Goal: Task Accomplishment & Management: Complete application form

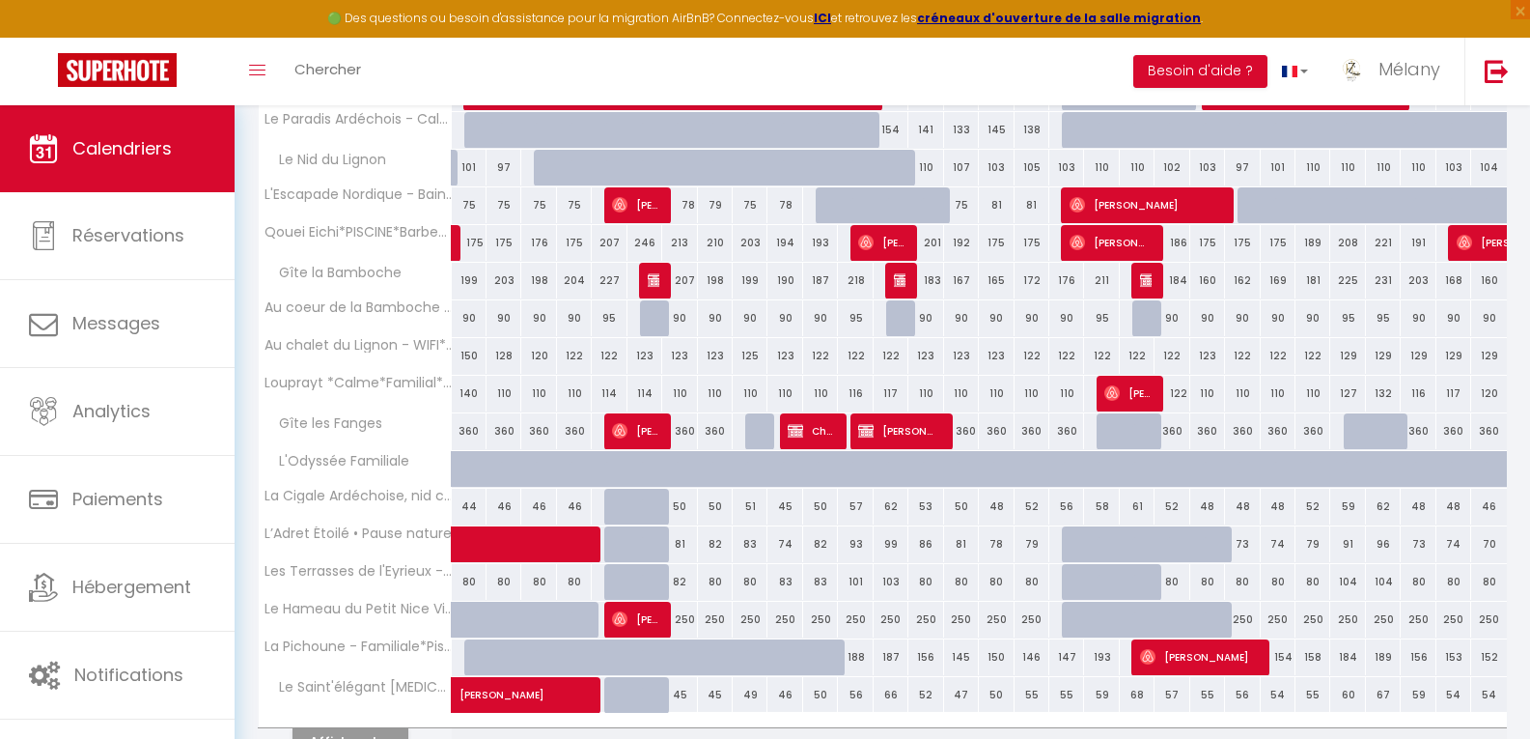
scroll to position [483, 0]
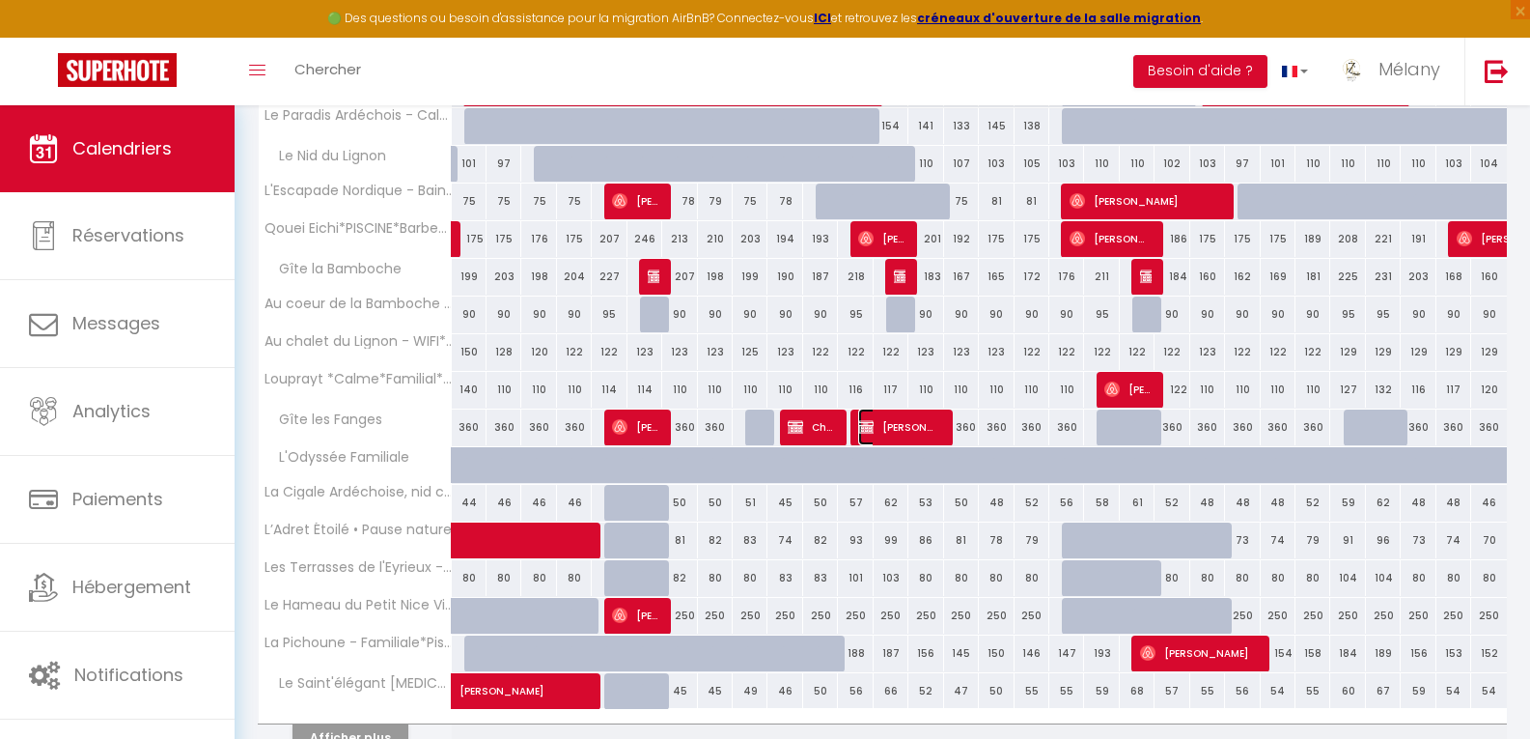
click at [904, 430] on span "[PERSON_NAME]" at bounding box center [898, 426] width 81 height 37
select select "KO"
select select "1"
select select "0"
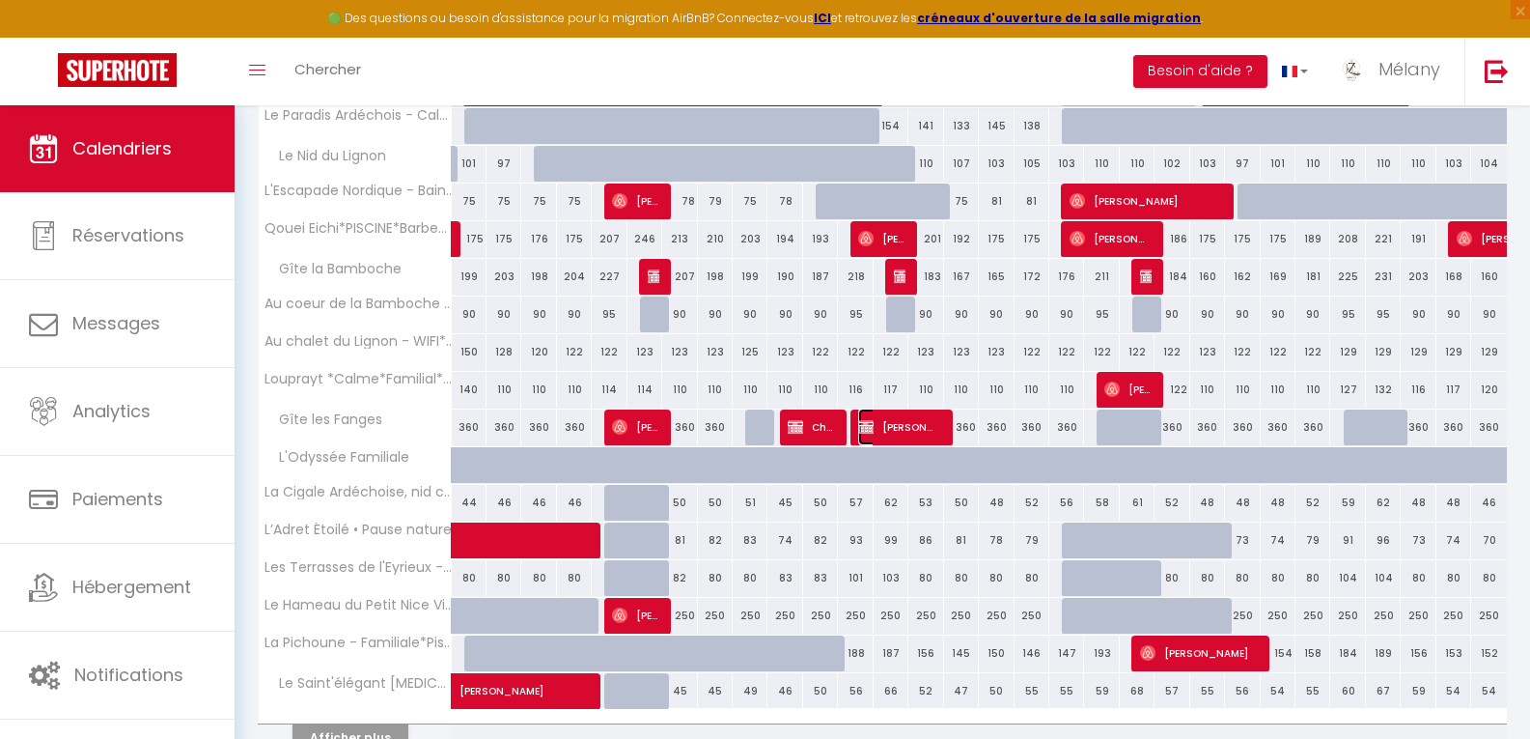
select select "1"
select select
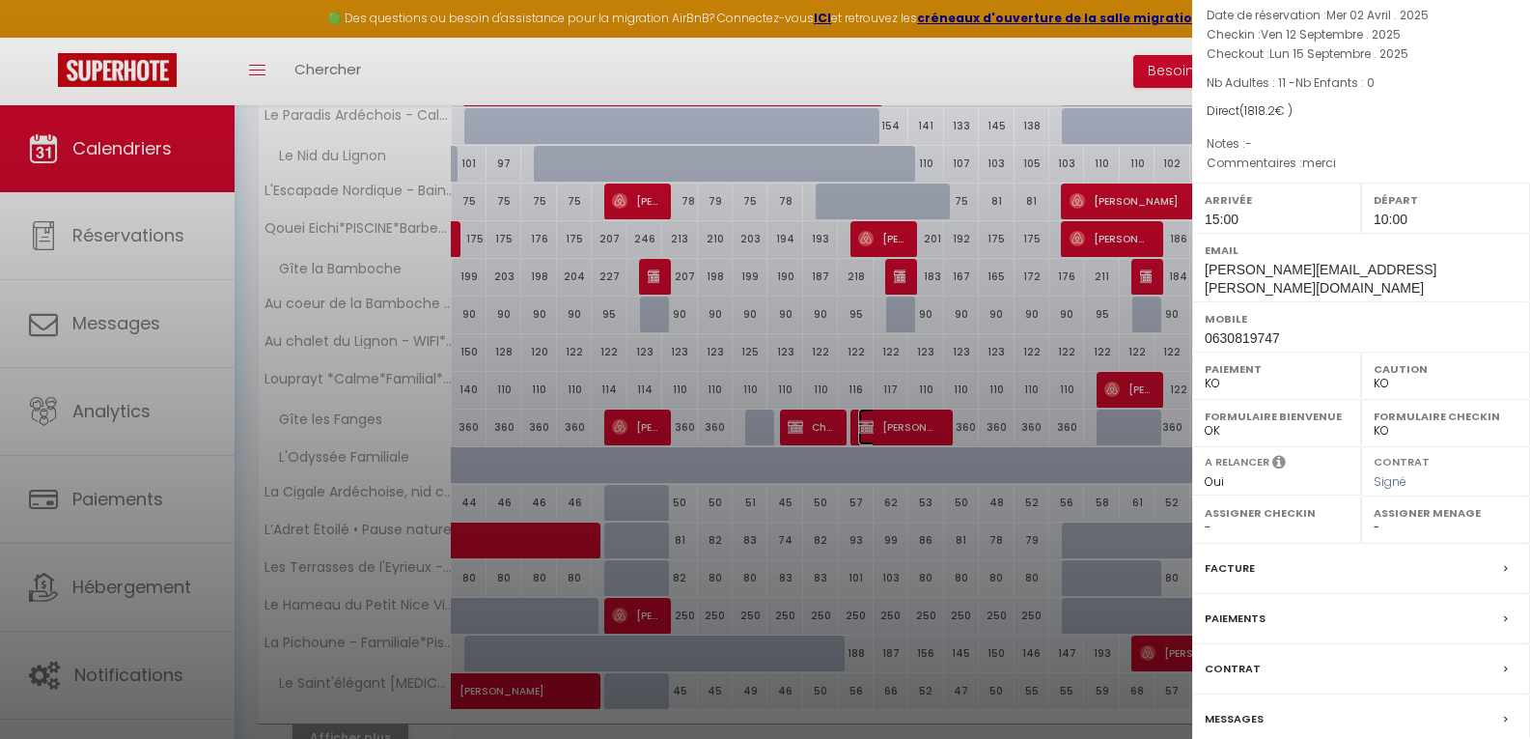
scroll to position [192, 0]
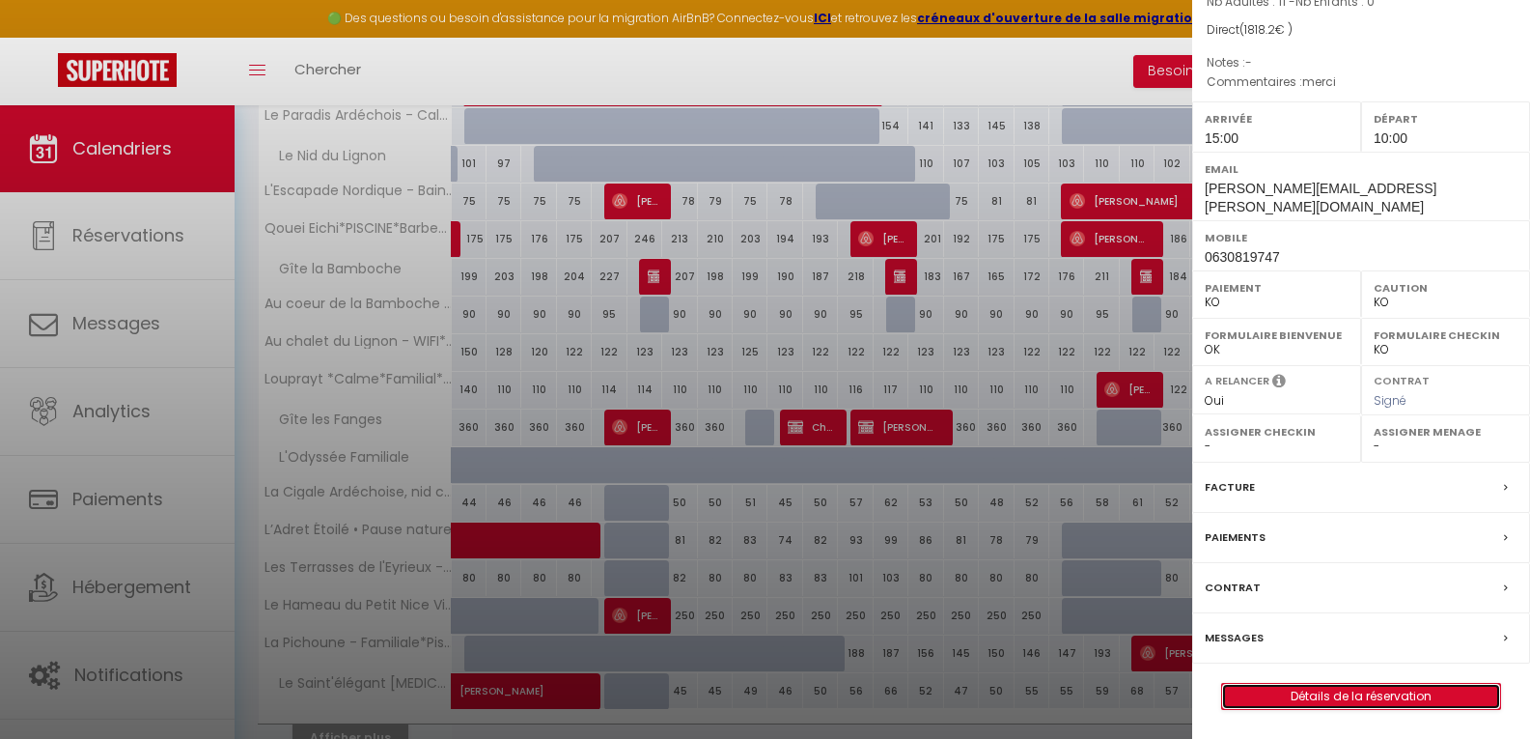
click at [1312, 695] on link "Détails de la réservation" at bounding box center [1361, 696] width 278 height 25
select select
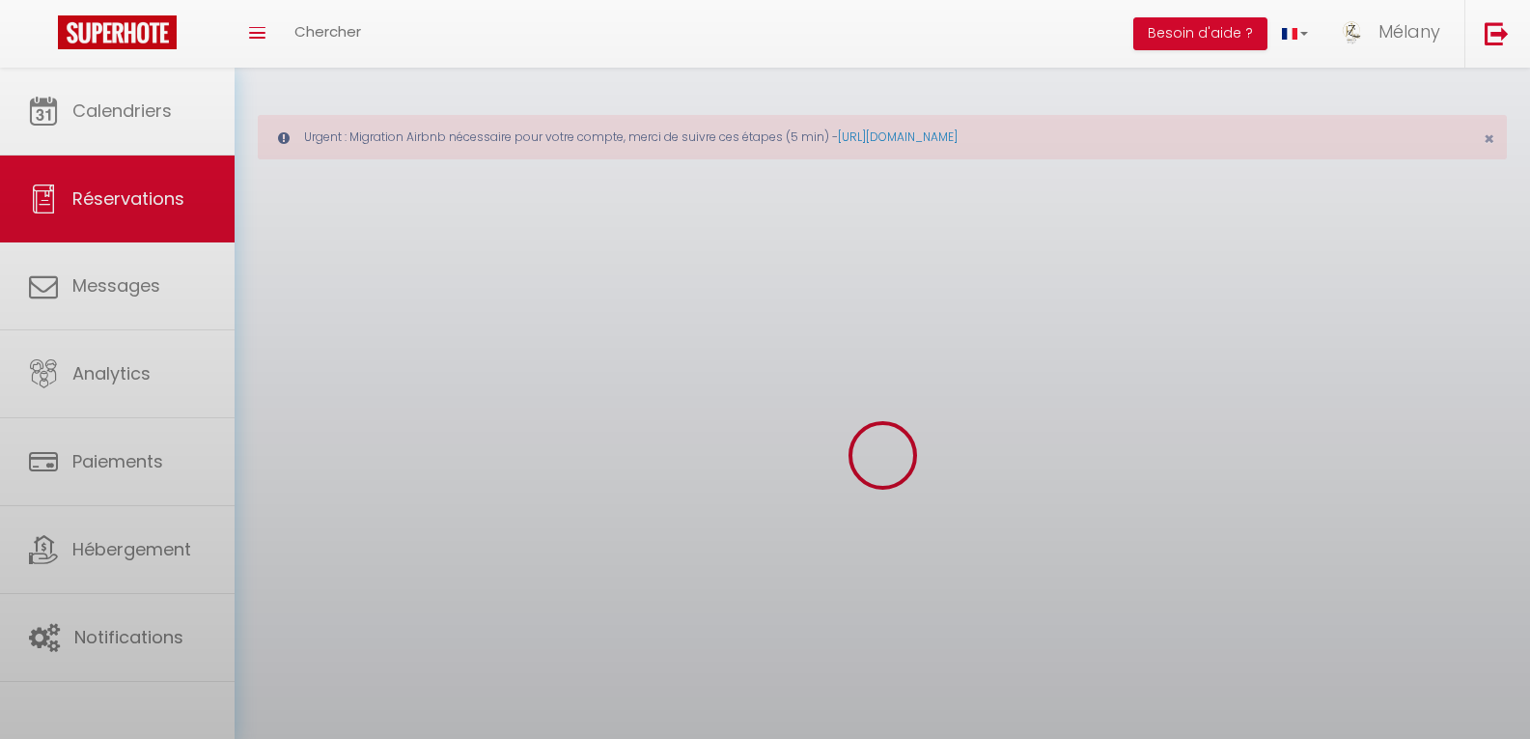
select select
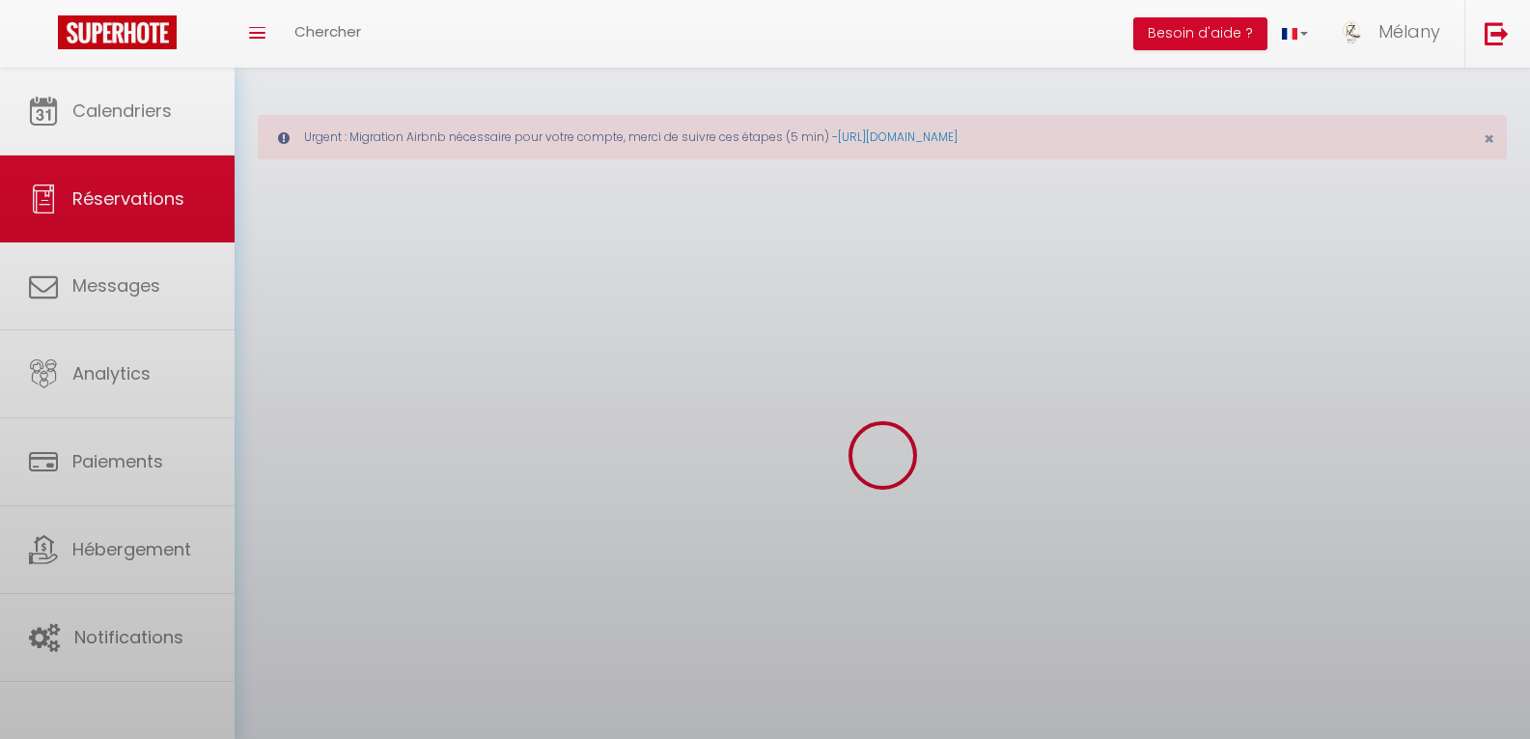
select select
checkbox input "false"
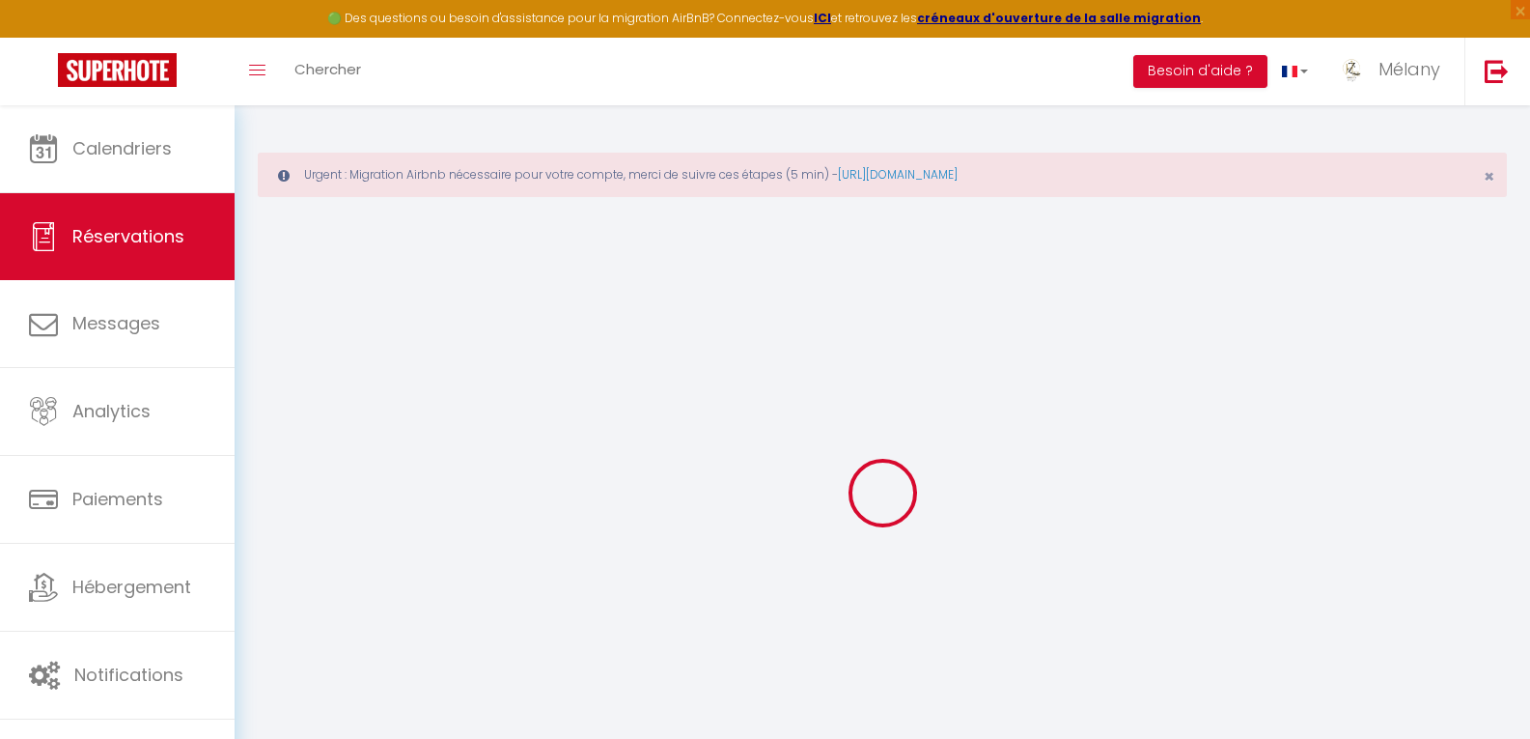
select select
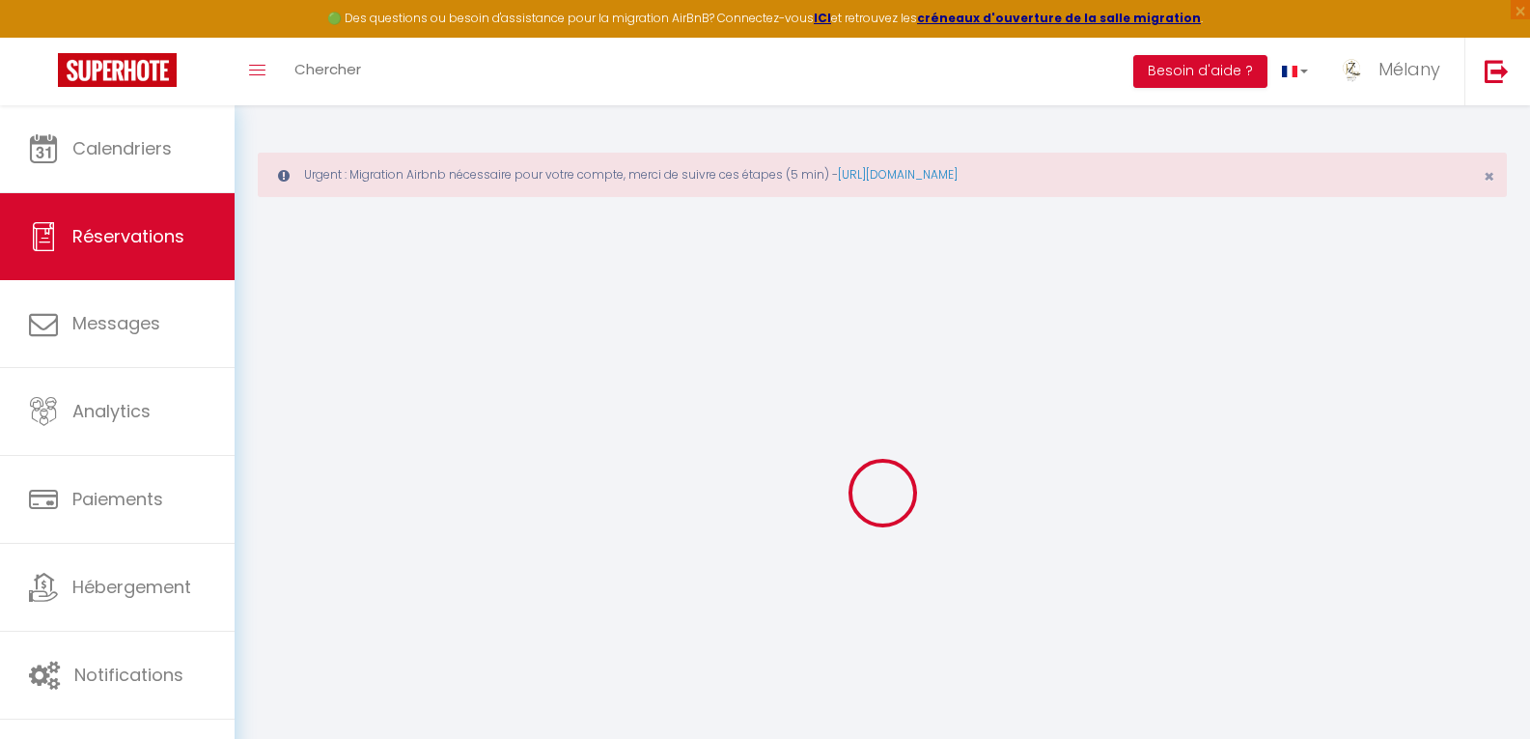
select select
checkbox input "false"
select select
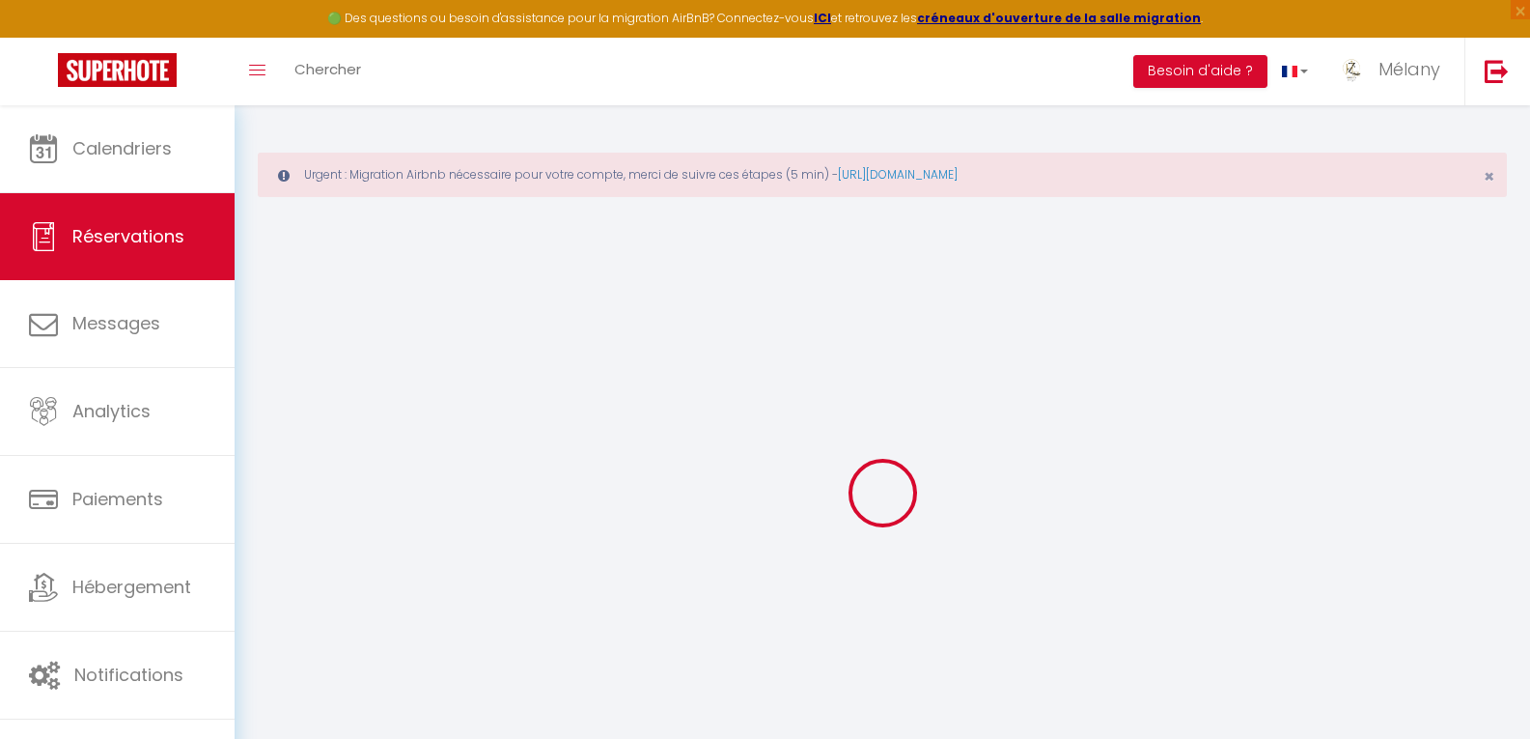
select select
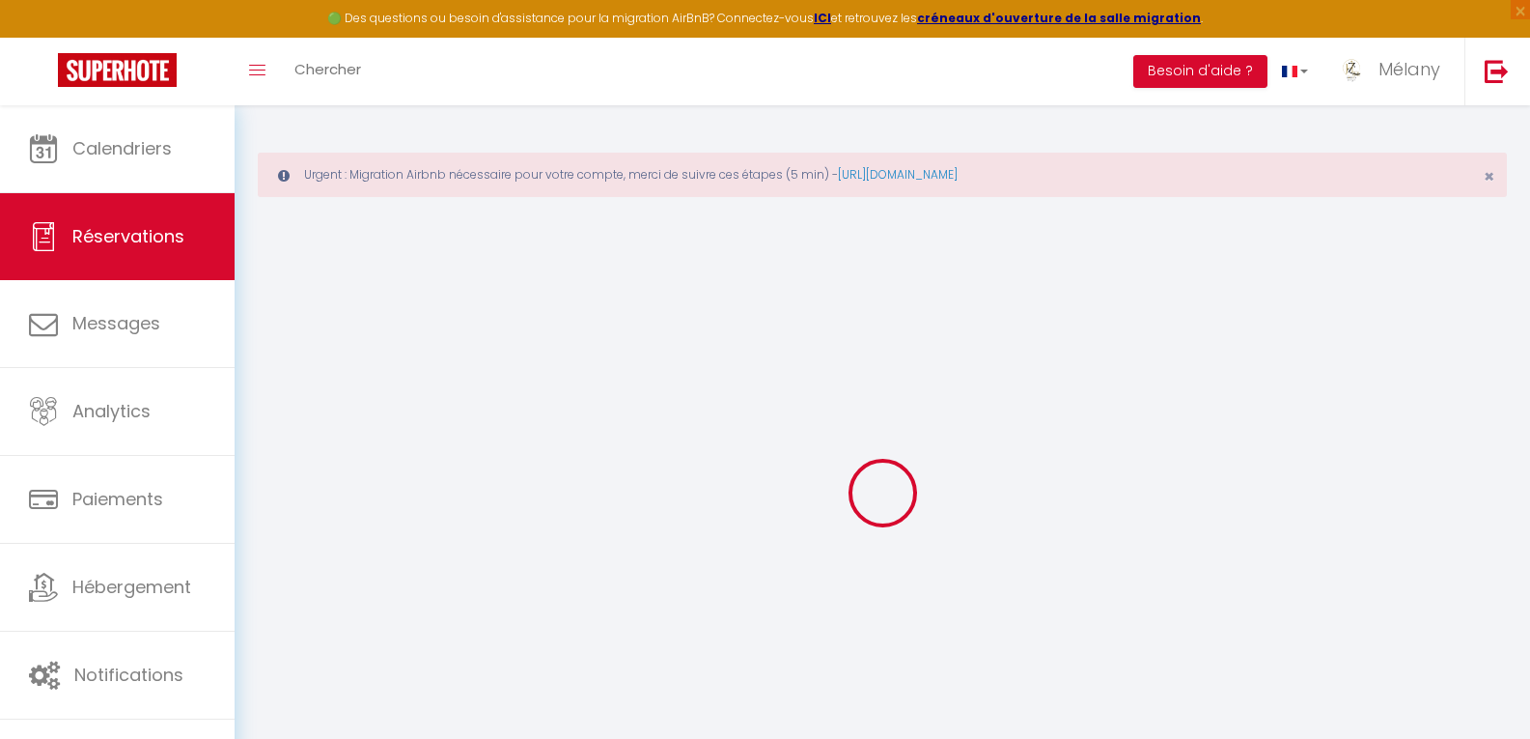
checkbox input "false"
type input "[PERSON_NAME]"
type input "DERASSE"
type input "[PERSON_NAME][EMAIL_ADDRESS][PERSON_NAME][DOMAIN_NAME]"
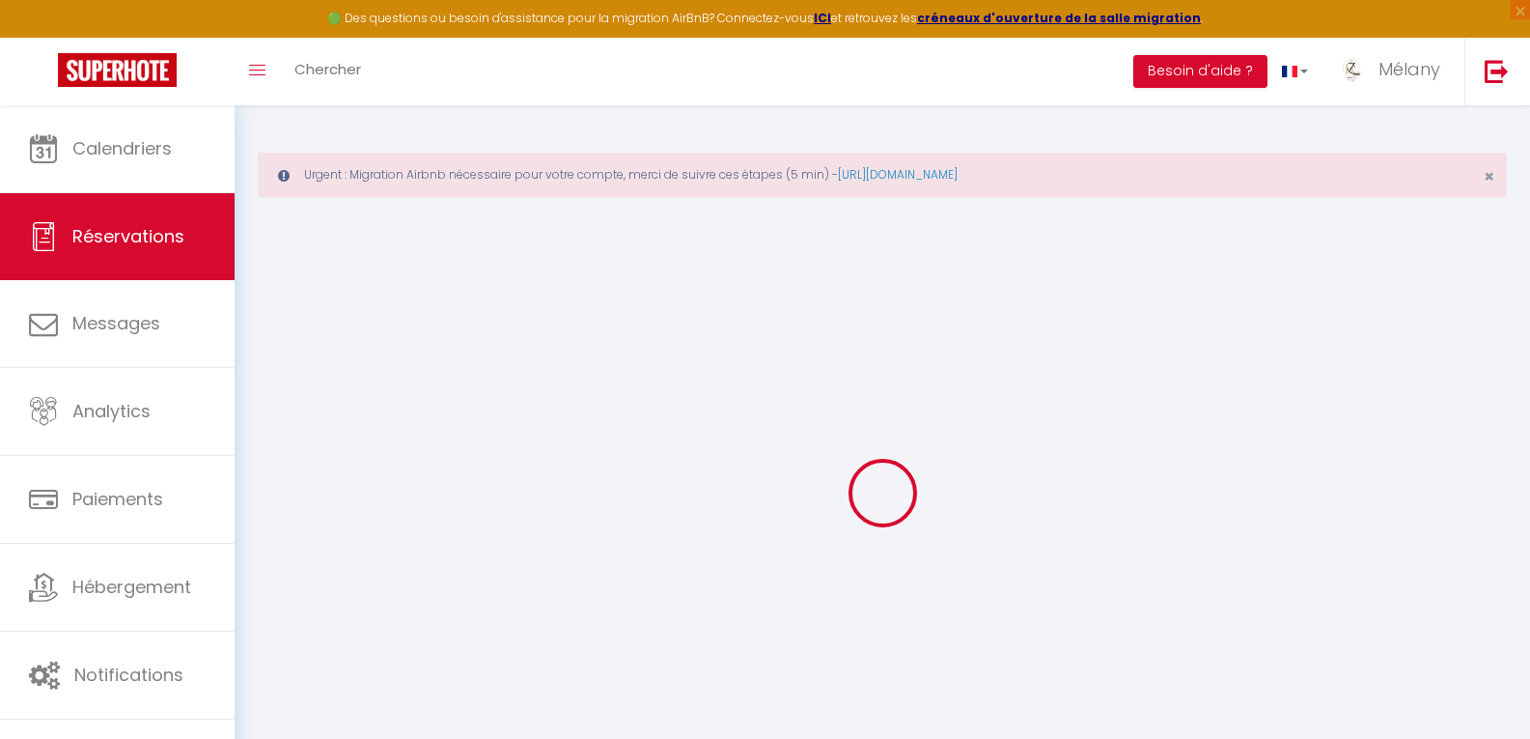
type input "0630819747"
type input "06150"
type input "[STREET_ADDRESS][PERSON_NAME]"
type input "Cannes"
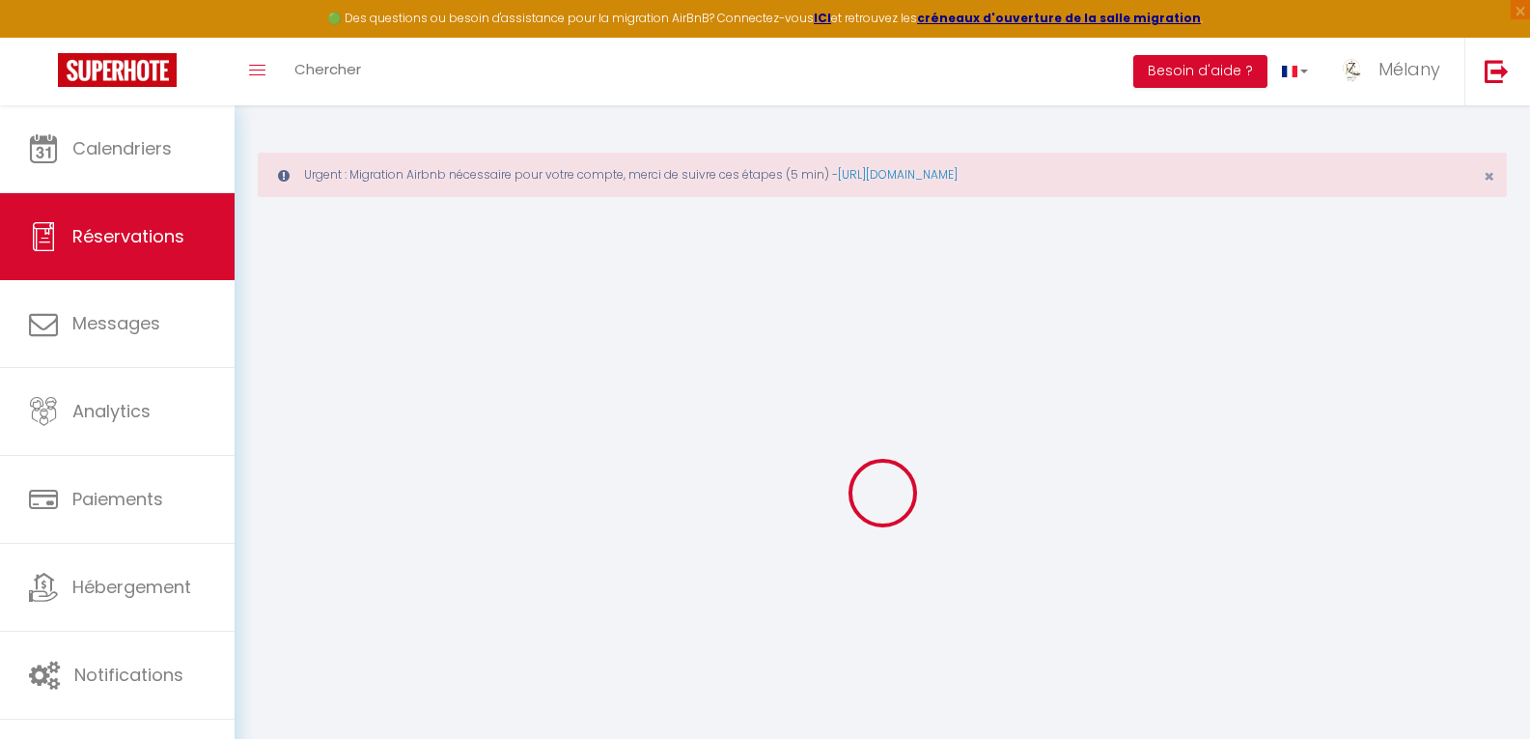
select select "FR"
select select "46834"
select select "1"
type input "Ven 12 Septembre 2025"
select select
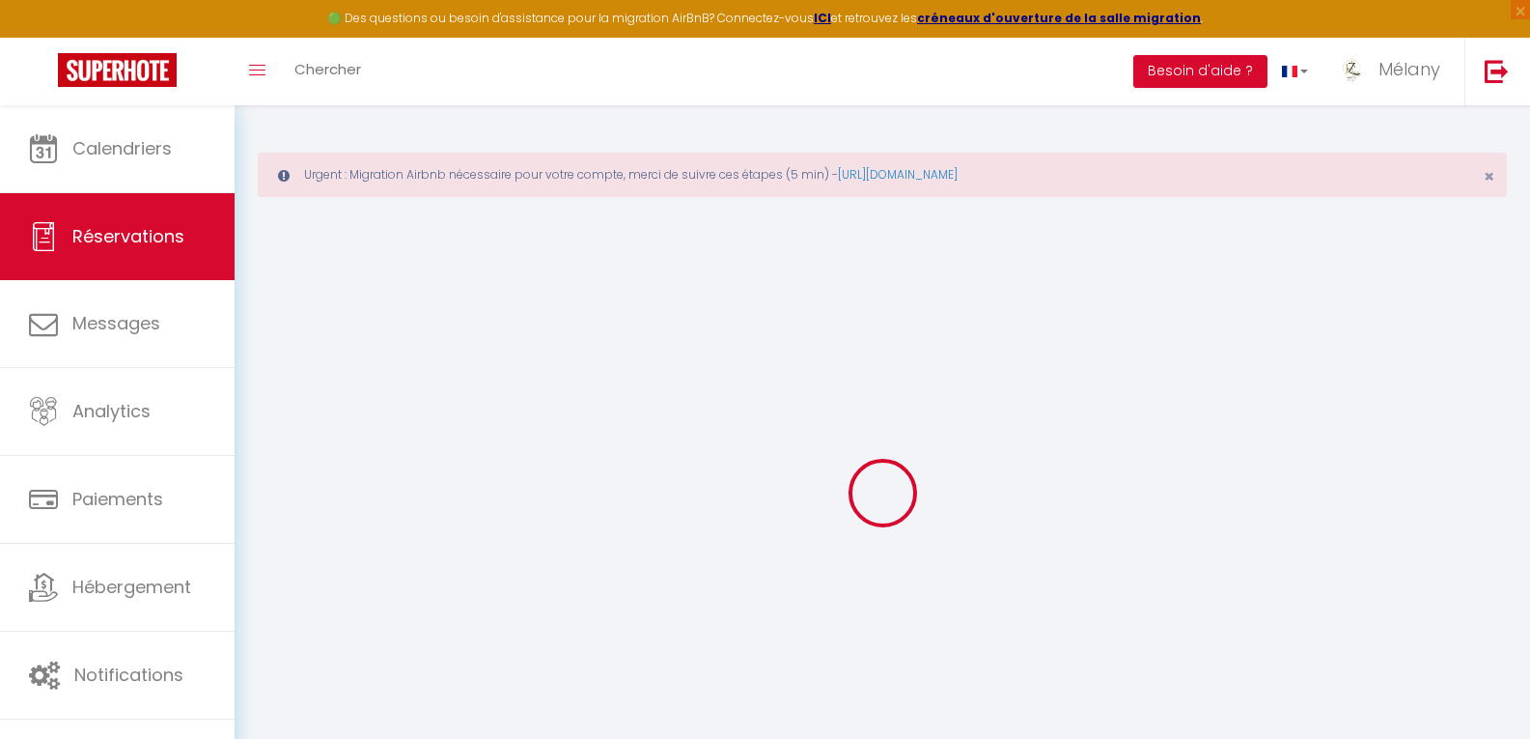
type input "Lun 15 Septembre 2025"
select select
type input "11"
select select "10"
select select
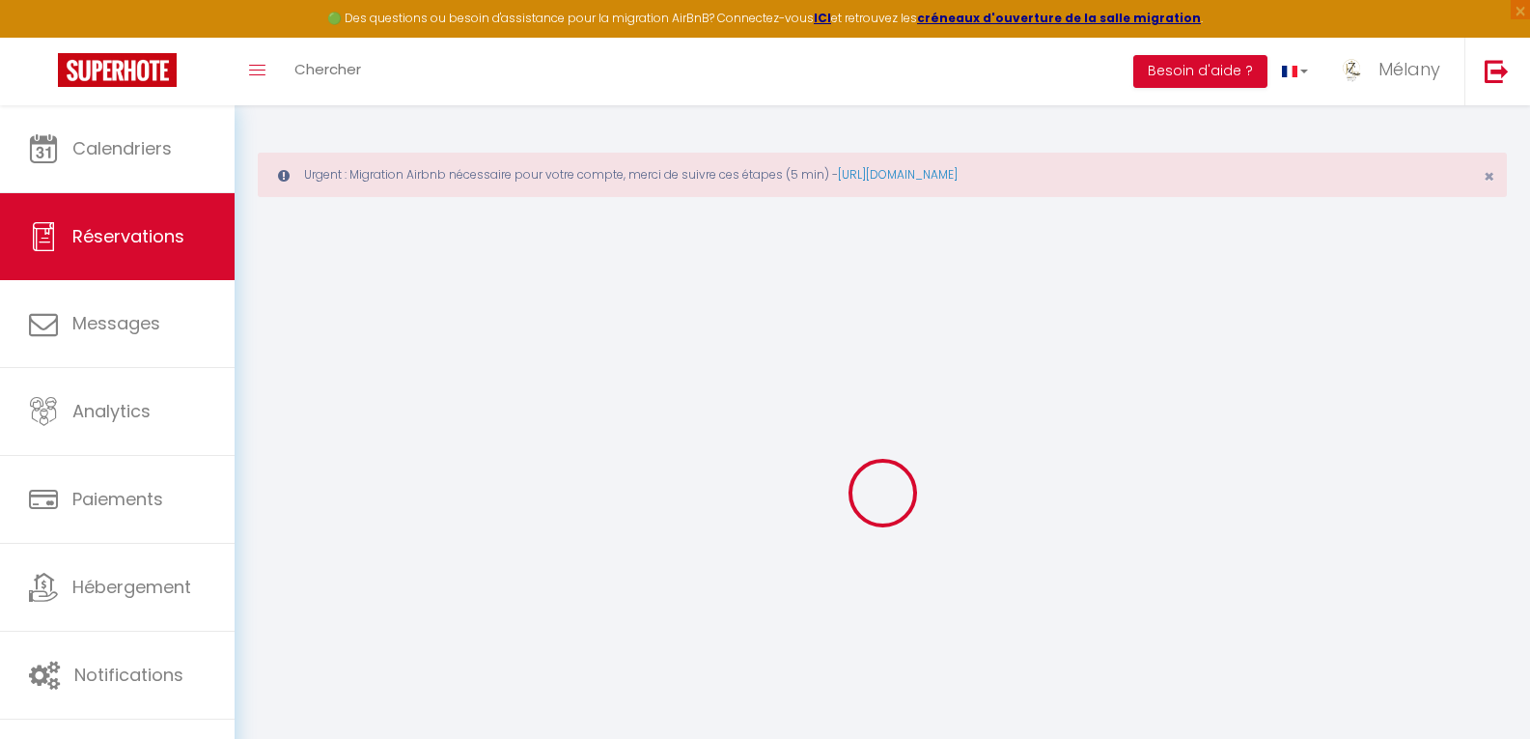
type input "1522"
checkbox input "false"
type input "1368.2"
type input "200"
type input "0"
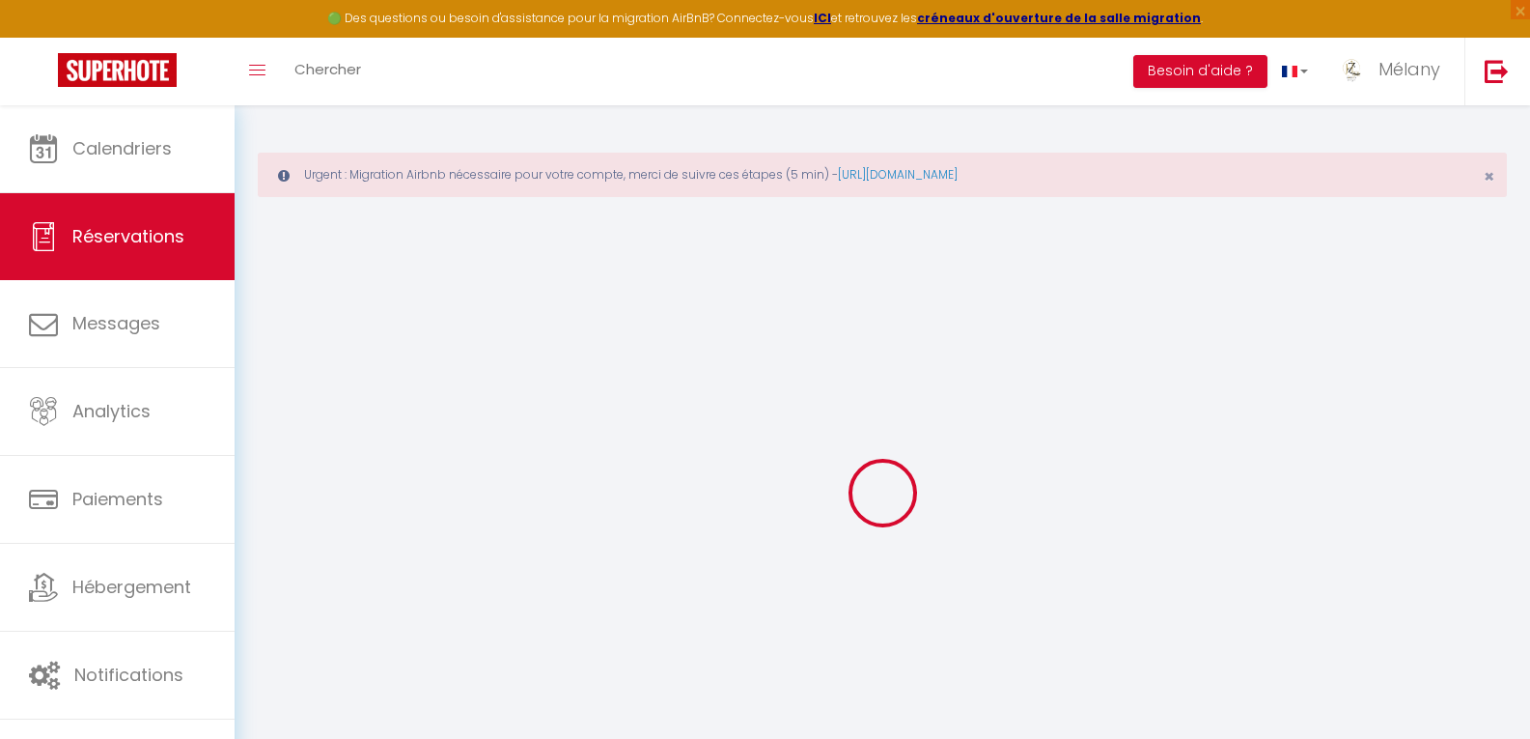
type input "0"
select select
select select "14"
checkbox input "false"
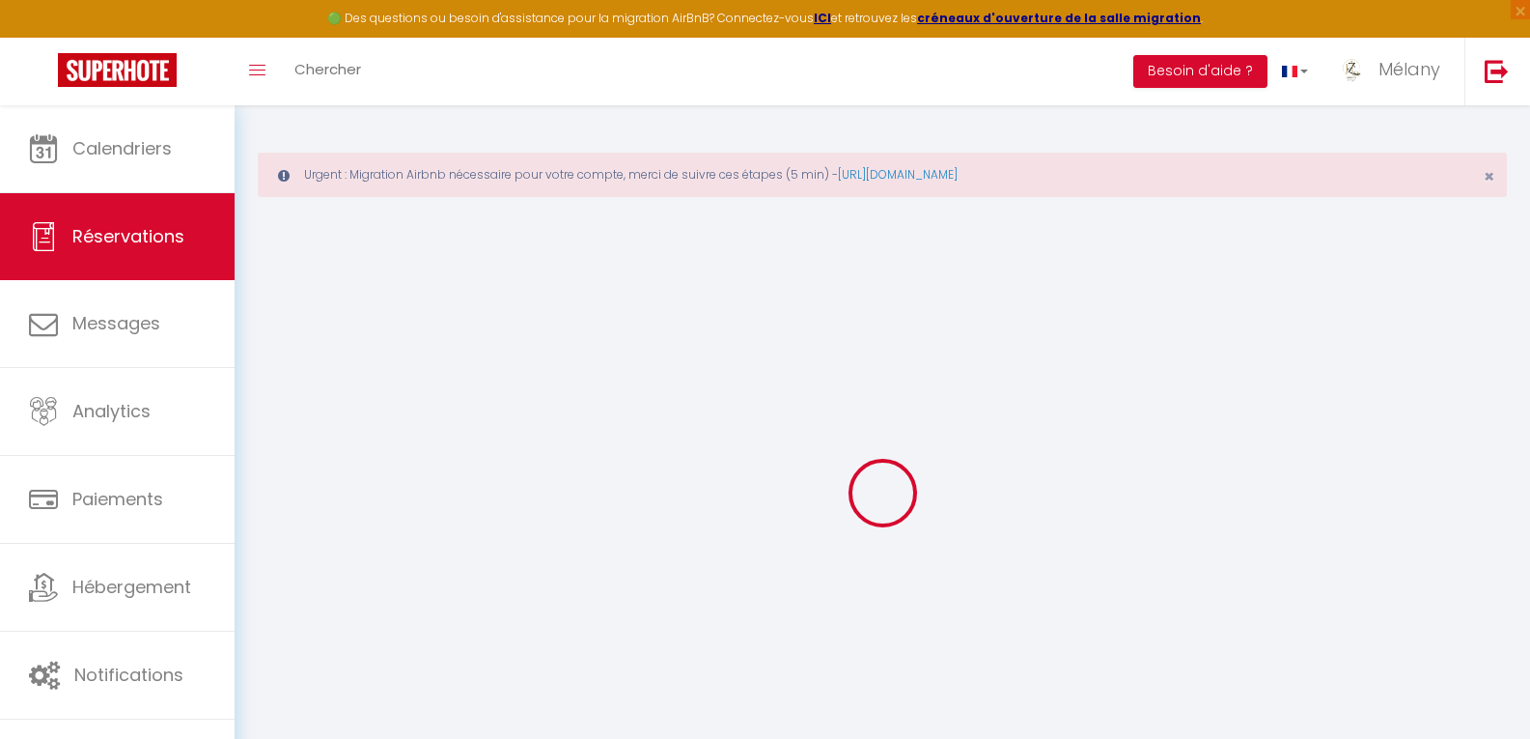
select select
checkbox input "false"
select select
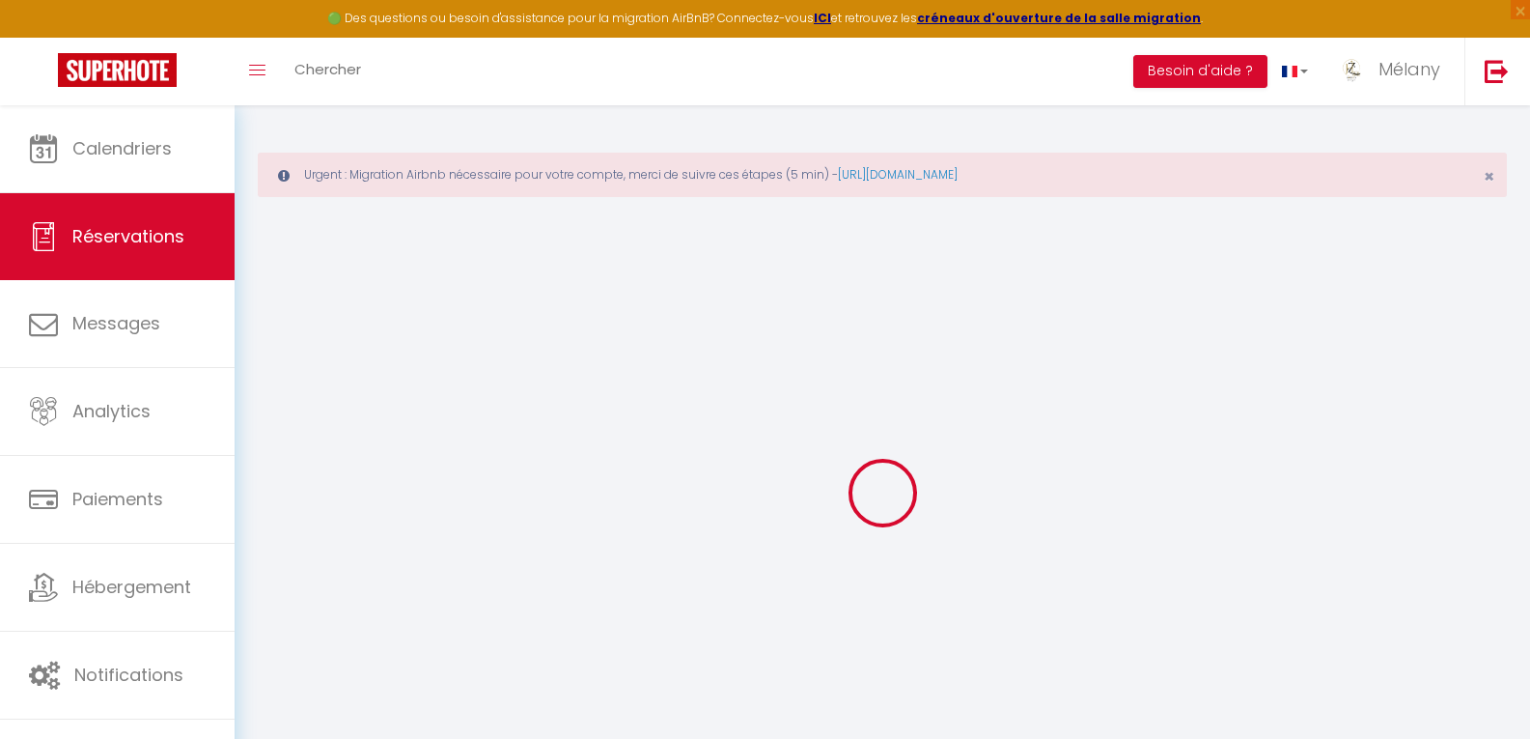
checkbox input "false"
type textarea "merci"
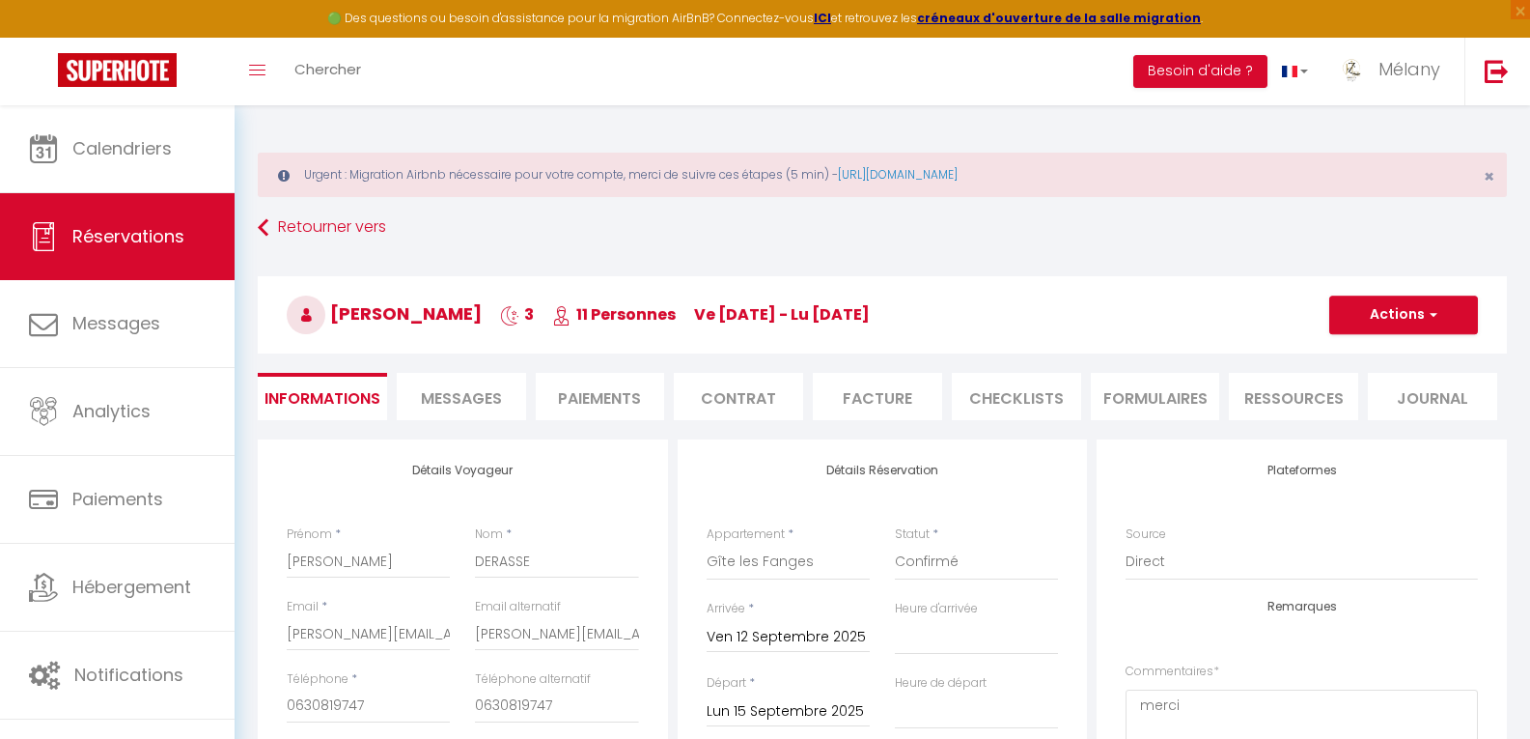
type input "250"
type input "46.2"
select select
checkbox input "false"
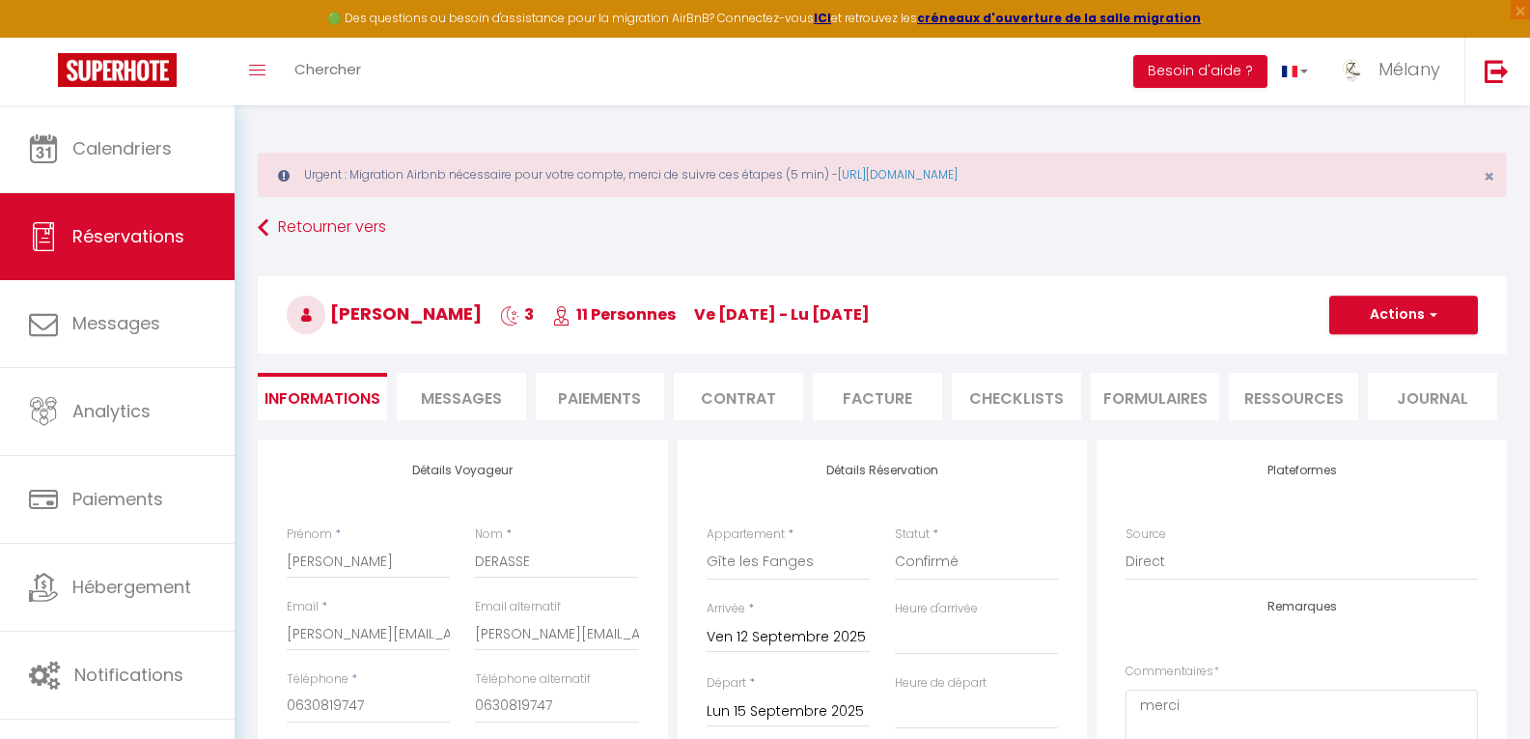
select select "15:00"
select select "10:00"
click at [861, 386] on li "Facture" at bounding box center [877, 396] width 129 height 47
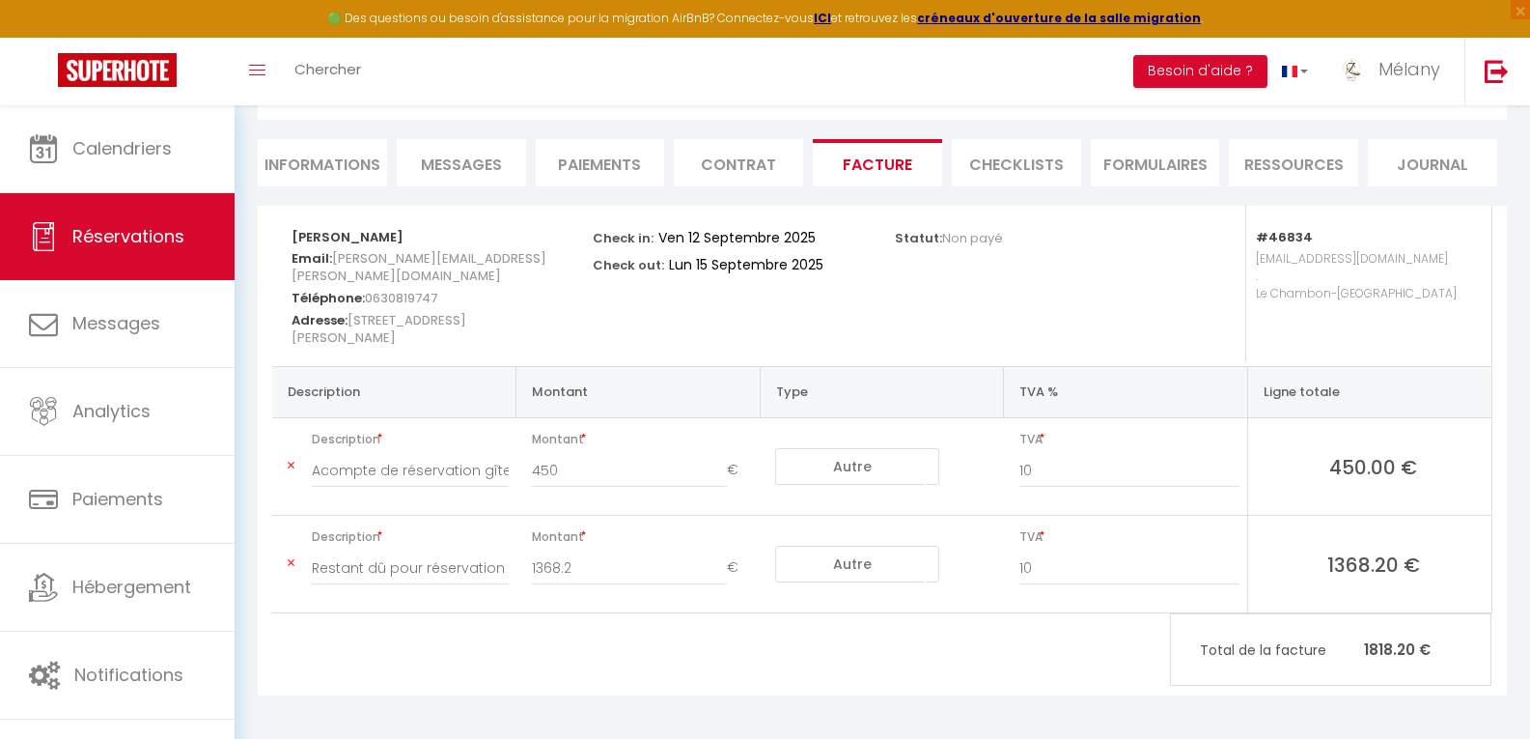
click at [451, 165] on span "Messages" at bounding box center [461, 165] width 81 height 22
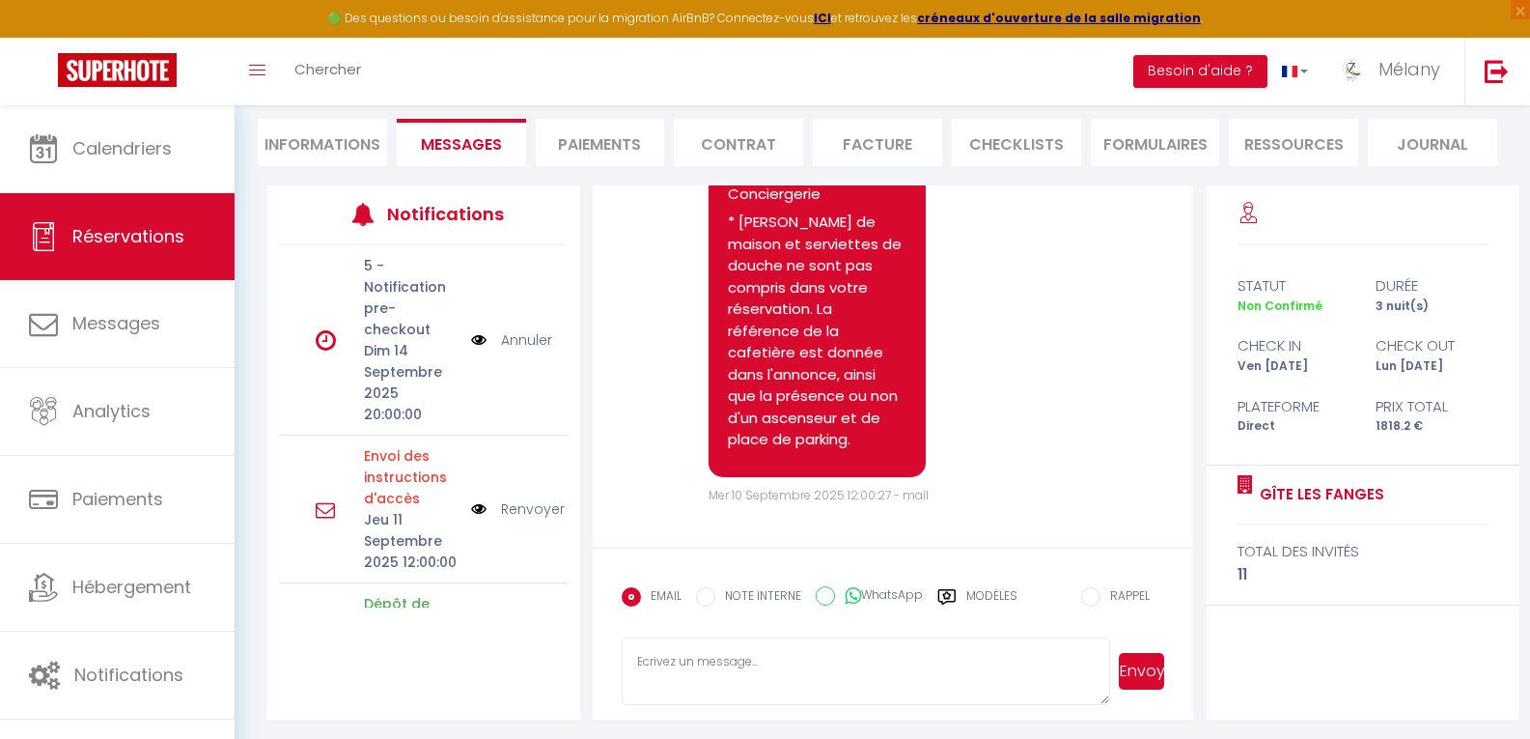
scroll to position [258, 0]
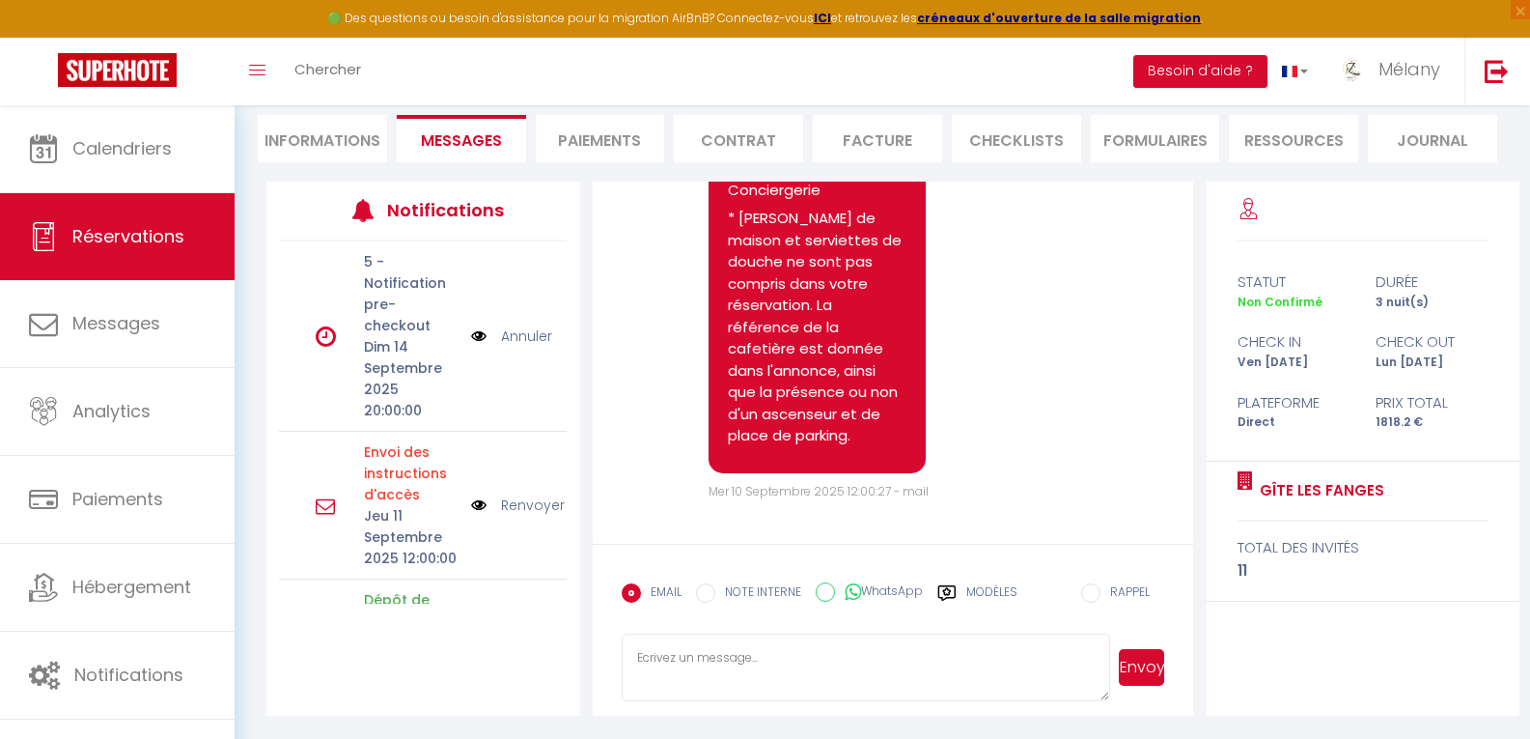
click at [300, 149] on li "Informations" at bounding box center [322, 138] width 129 height 47
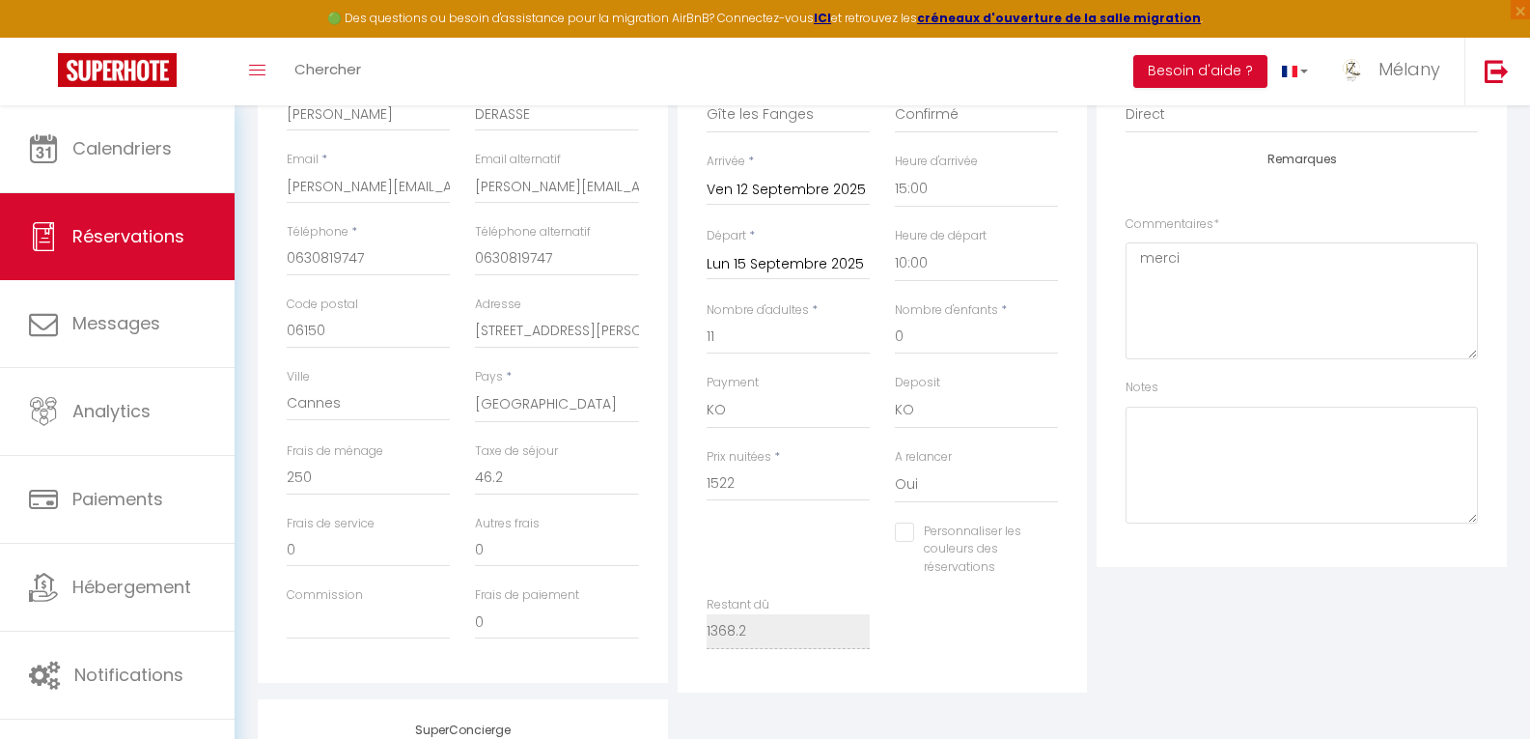
scroll to position [451, 0]
checkbox input "false"
click at [832, 415] on select "OK KO" at bounding box center [788, 406] width 163 height 37
select select "12"
click at [707, 388] on select "OK KO" at bounding box center [788, 406] width 163 height 37
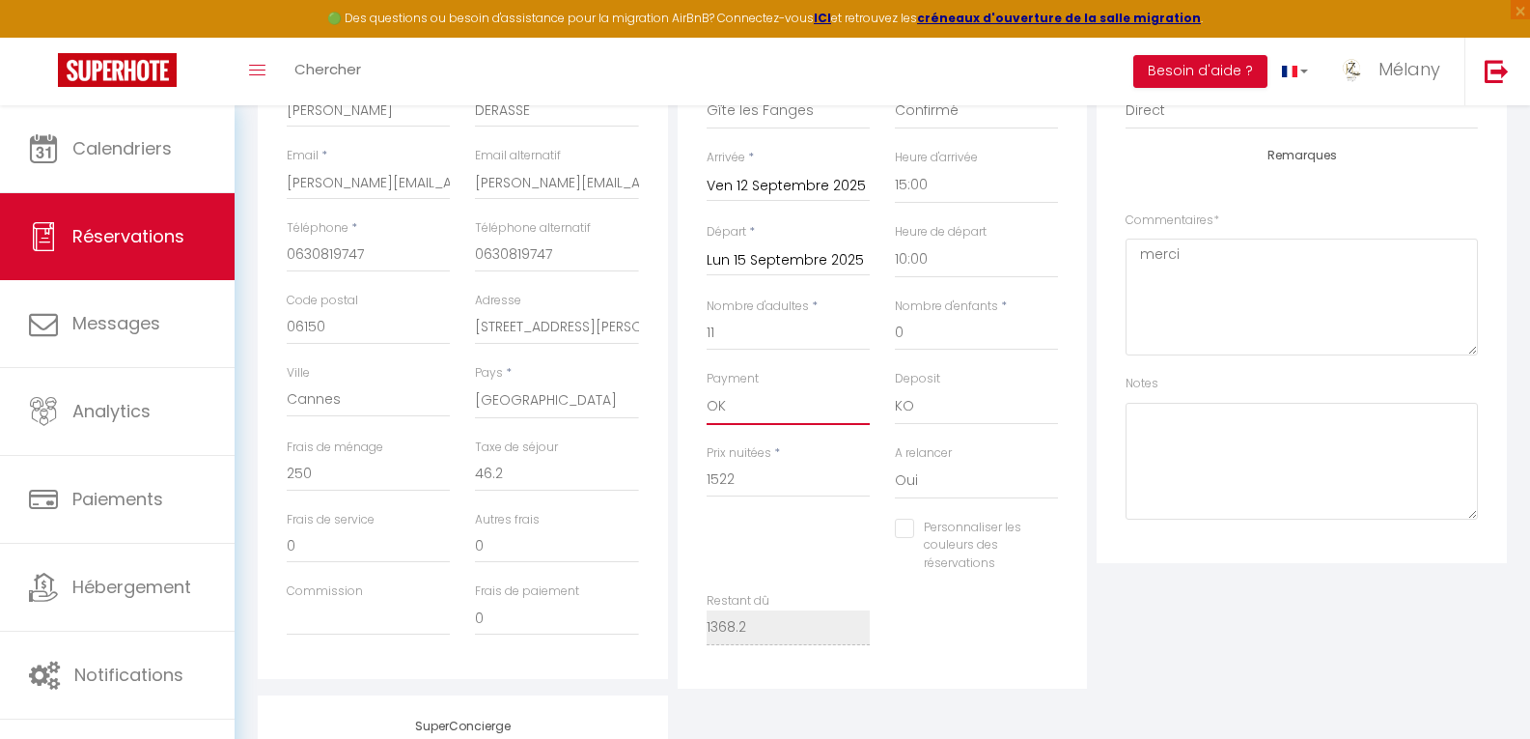
checkbox input "false"
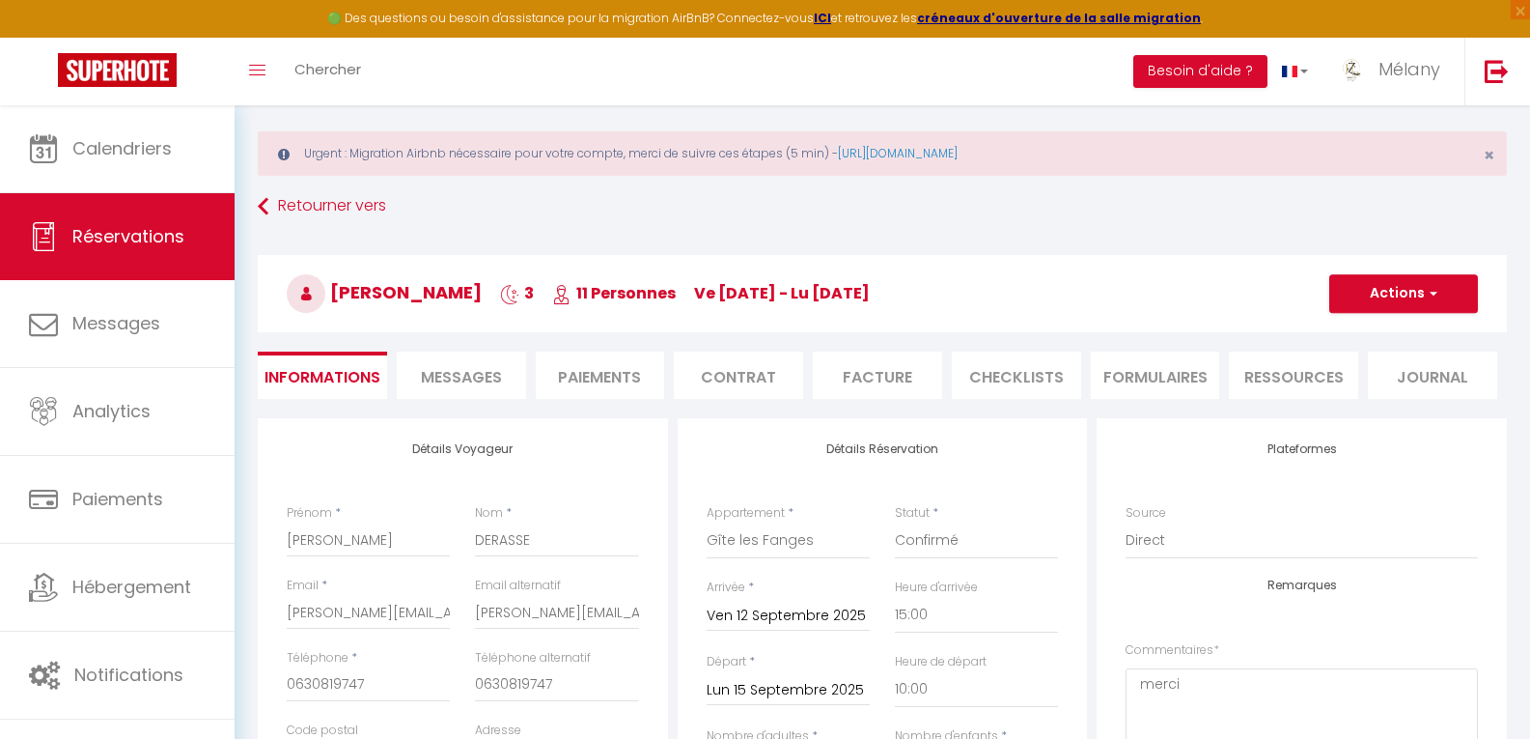
scroll to position [0, 0]
